Goal: Information Seeking & Learning: Learn about a topic

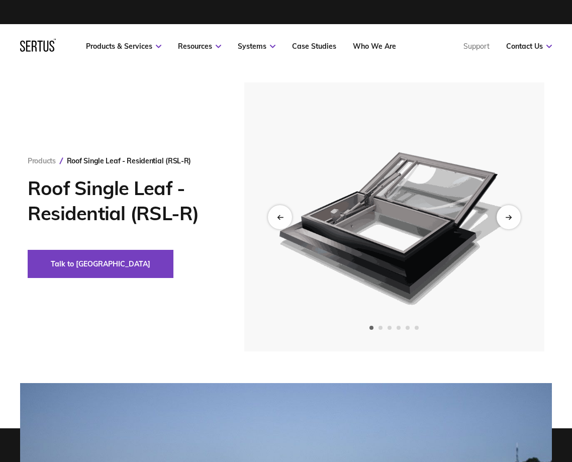
drag, startPoint x: 374, startPoint y: 197, endPoint x: 382, endPoint y: 199, distance: 8.3
click at [374, 197] on img at bounding box center [394, 216] width 285 height 269
click at [512, 214] on div "Next slide" at bounding box center [508, 216] width 25 height 25
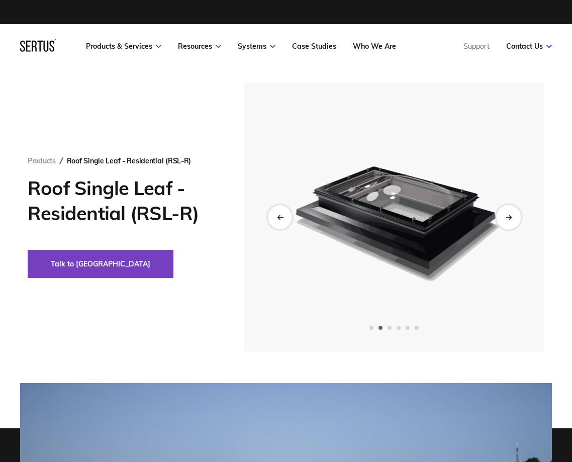
click at [512, 214] on div "Next slide" at bounding box center [508, 216] width 25 height 25
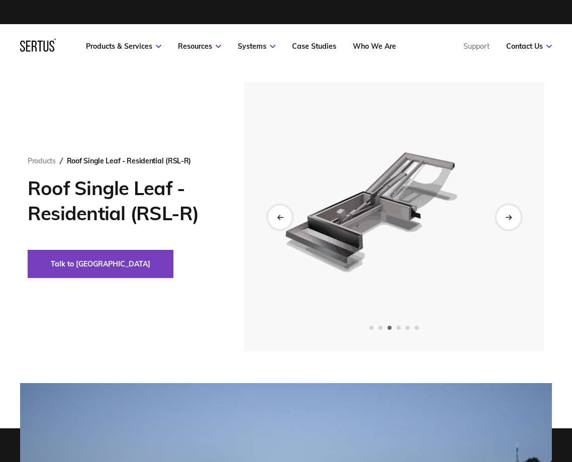
click at [512, 214] on div "Next slide" at bounding box center [508, 216] width 25 height 25
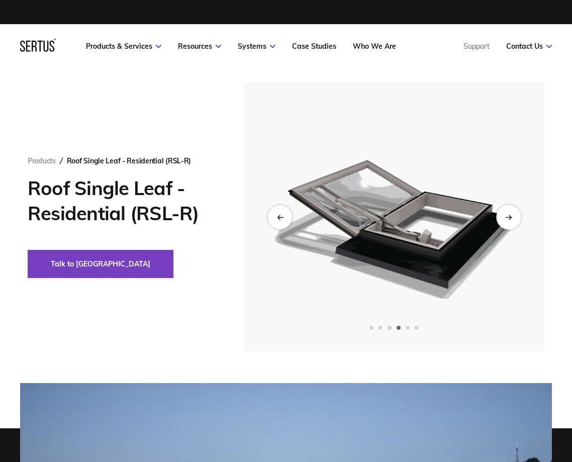
click at [511, 214] on div "Next slide" at bounding box center [508, 216] width 25 height 25
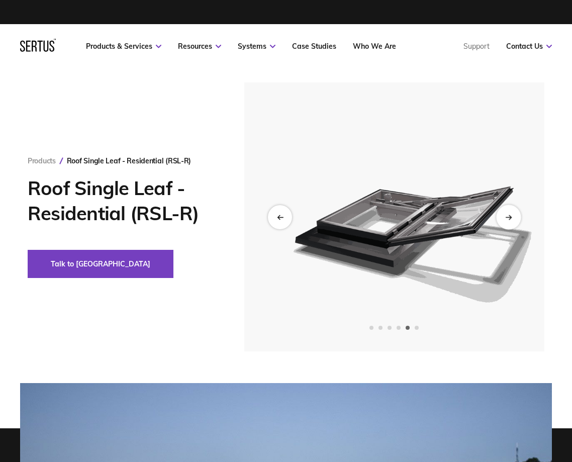
click at [511, 214] on div "Next slide" at bounding box center [508, 216] width 25 height 25
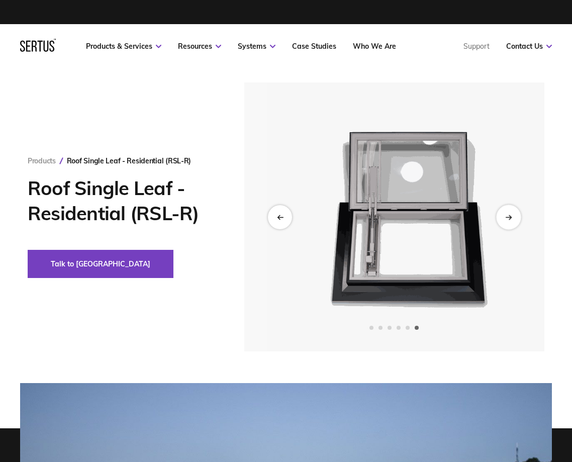
click at [511, 214] on div "Next slide" at bounding box center [508, 216] width 25 height 25
click at [281, 209] on div "Previous slide" at bounding box center [279, 216] width 25 height 25
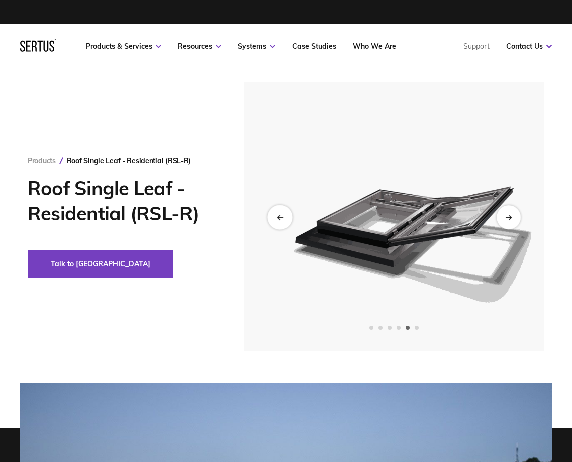
click at [282, 211] on div "Previous slide" at bounding box center [279, 216] width 25 height 25
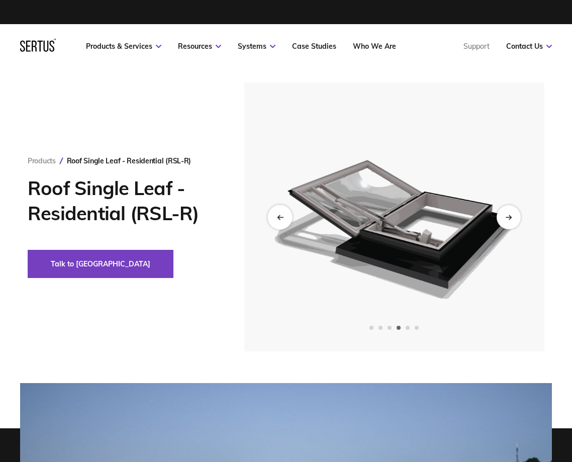
click at [282, 211] on div "Previous slide" at bounding box center [279, 216] width 25 height 25
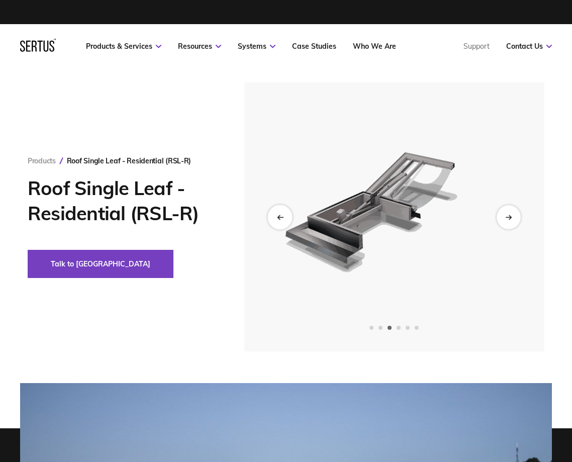
click at [282, 211] on div "Previous slide" at bounding box center [279, 216] width 25 height 25
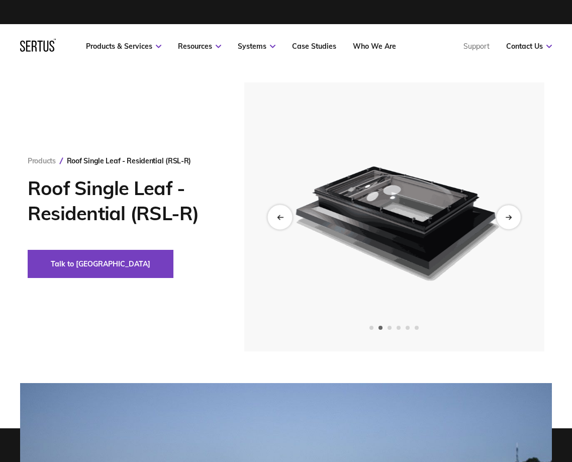
click at [282, 211] on div "Previous slide" at bounding box center [279, 216] width 25 height 25
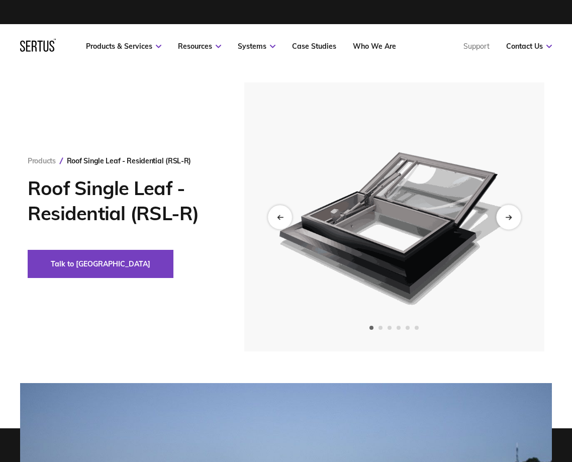
click at [510, 213] on div "Next slide" at bounding box center [508, 216] width 25 height 25
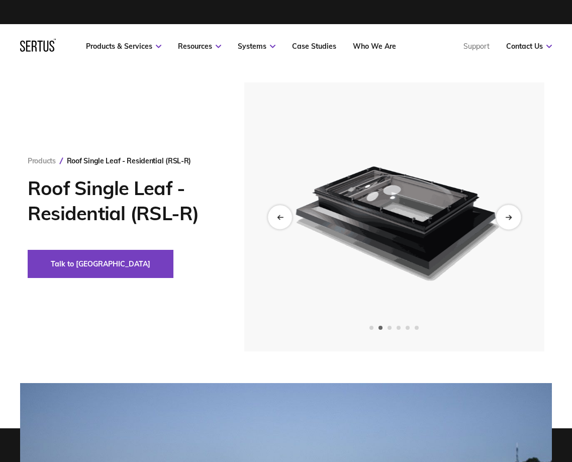
click at [510, 213] on div "Next slide" at bounding box center [508, 216] width 25 height 25
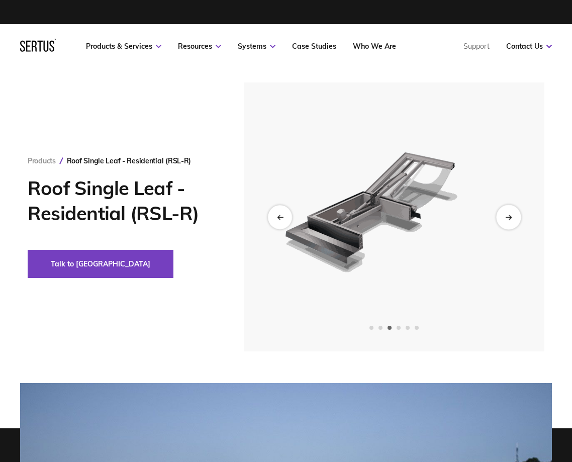
click at [510, 213] on div "Next slide" at bounding box center [508, 216] width 25 height 25
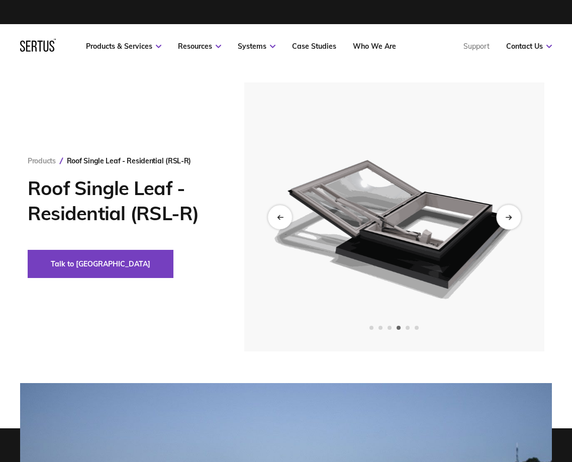
click at [510, 213] on div "Next slide" at bounding box center [508, 216] width 25 height 25
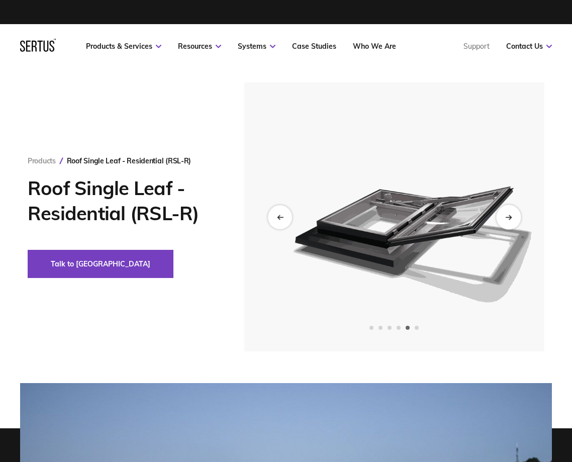
click at [510, 213] on div "Next slide" at bounding box center [508, 216] width 25 height 25
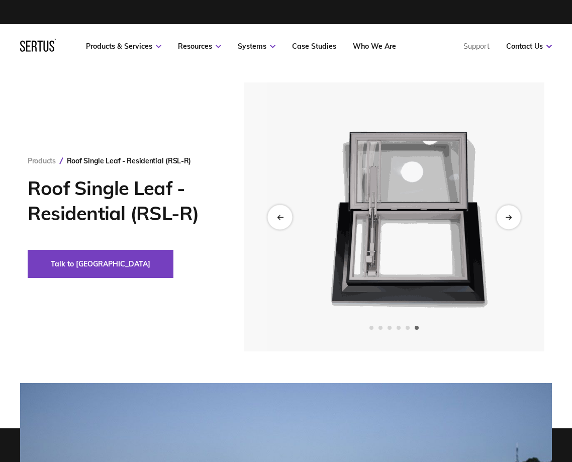
click at [288, 220] on div "Previous slide" at bounding box center [279, 216] width 25 height 25
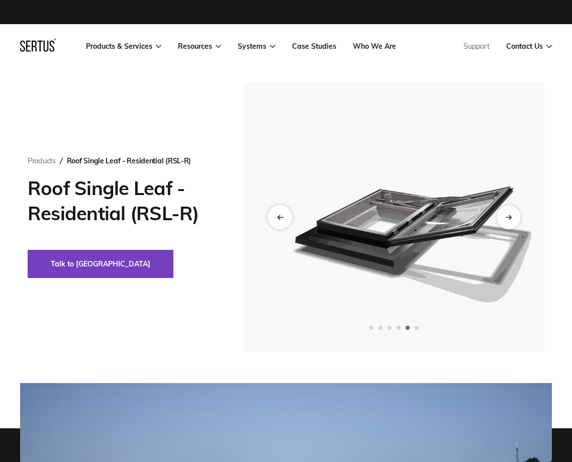
click at [288, 220] on div "Previous slide" at bounding box center [279, 216] width 25 height 25
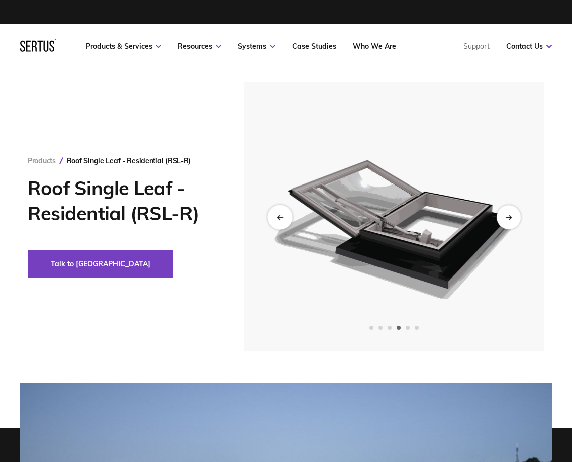
click at [288, 220] on div "Previous slide" at bounding box center [279, 216] width 25 height 25
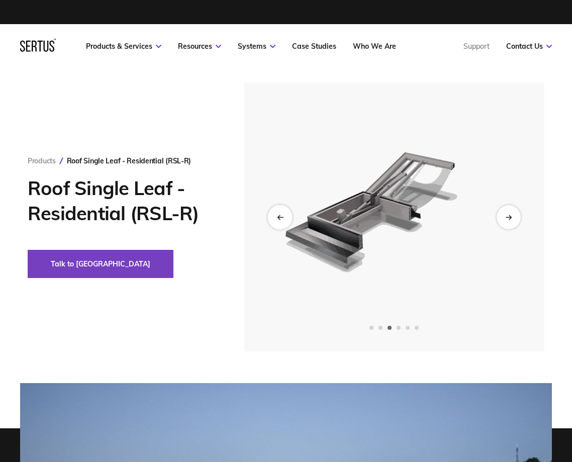
click at [288, 220] on div "Previous slide" at bounding box center [279, 216] width 25 height 25
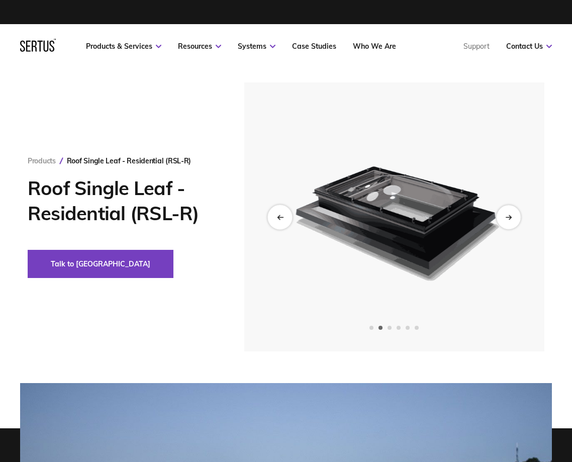
click at [288, 220] on div "Previous slide" at bounding box center [279, 216] width 25 height 25
